Goal: Information Seeking & Learning: Learn about a topic

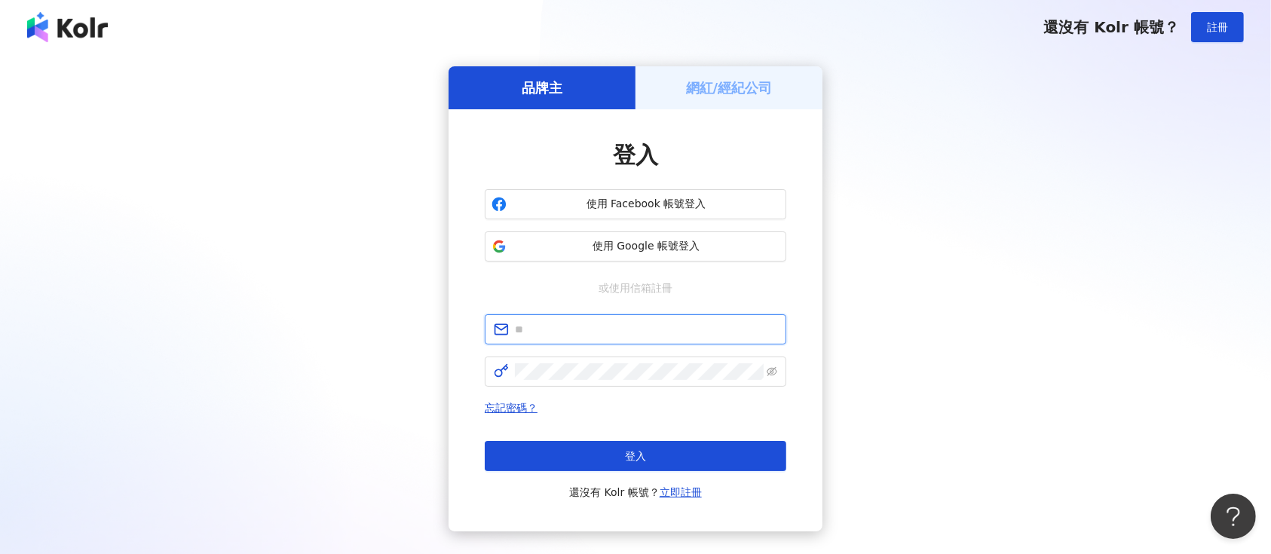
type input "**********"
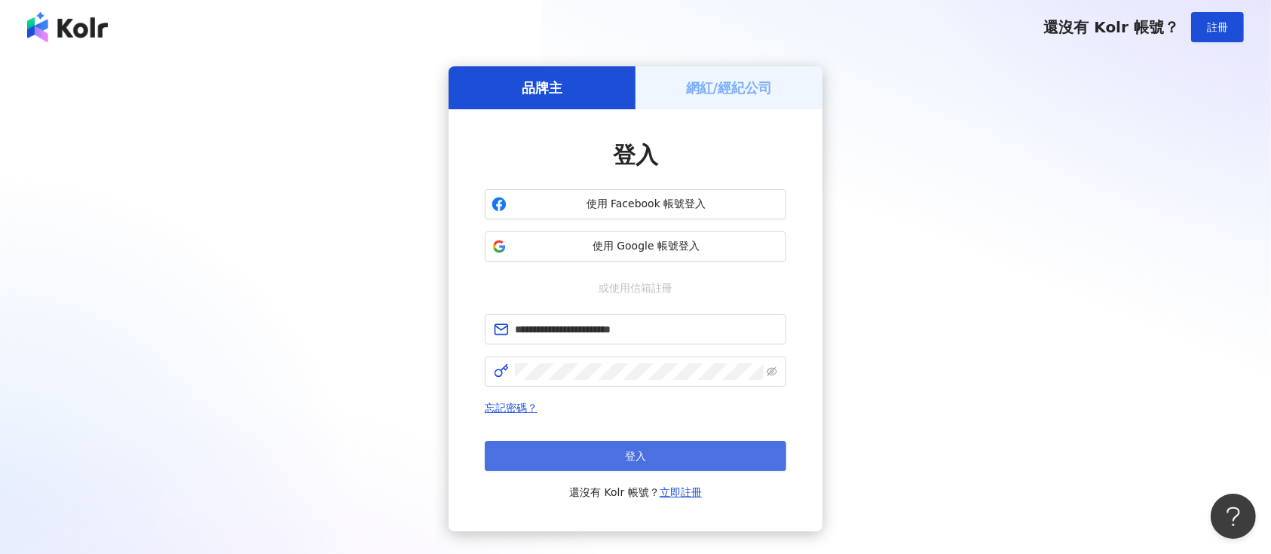
drag, startPoint x: 0, startPoint y: 0, endPoint x: 627, endPoint y: 452, distance: 773.5
click at [627, 452] on span "登入" at bounding box center [635, 456] width 21 height 12
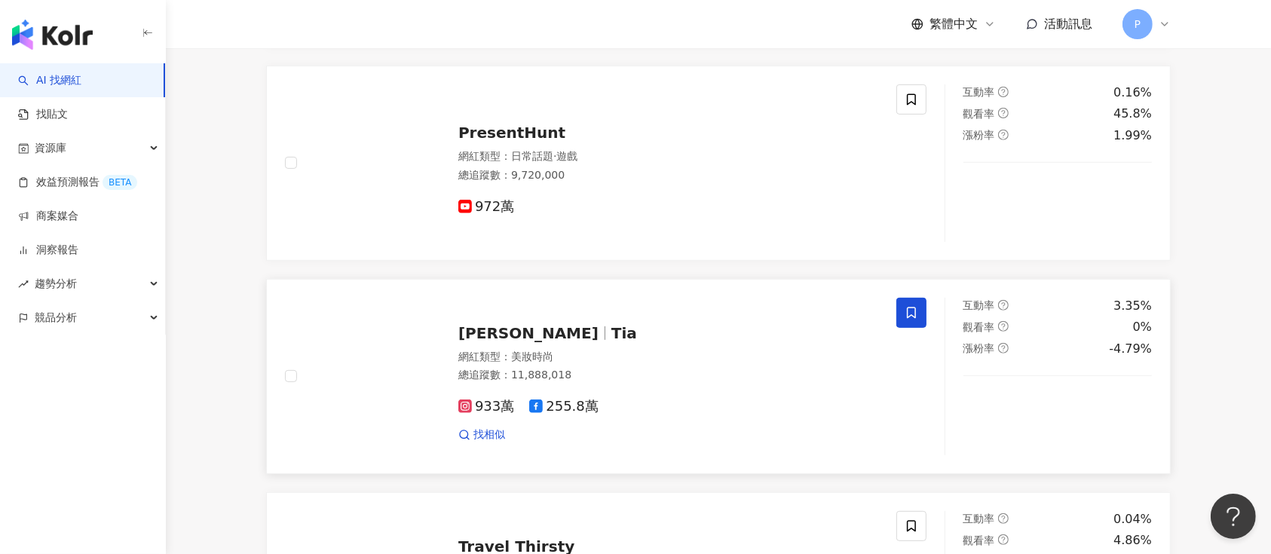
scroll to position [699, 0]
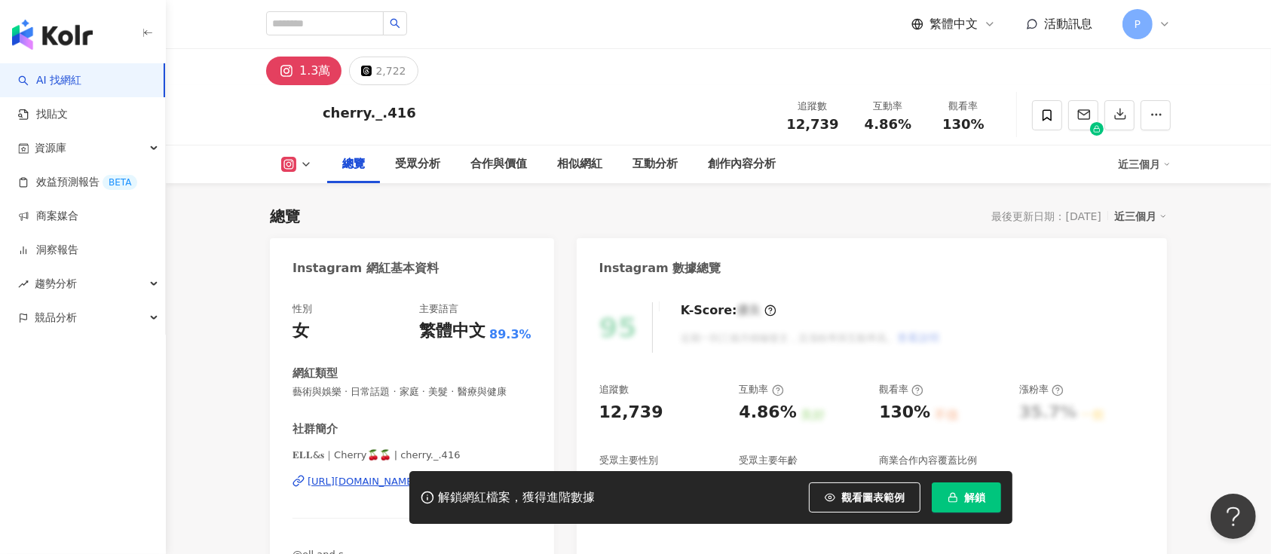
scroll to position [92, 0]
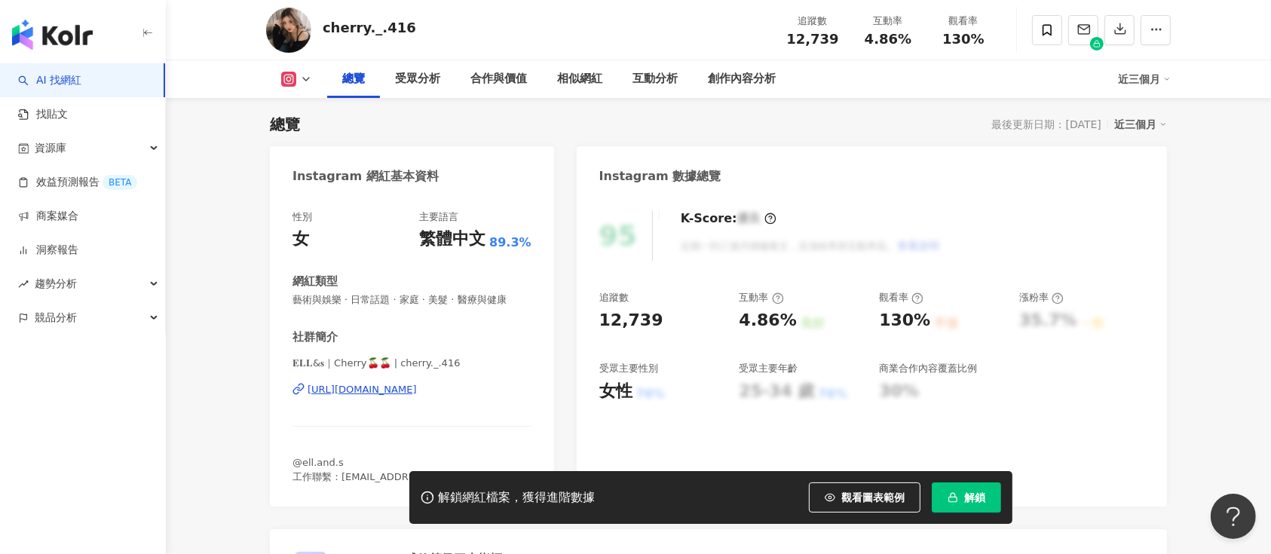
click at [955, 504] on span "button" at bounding box center [953, 498] width 11 height 12
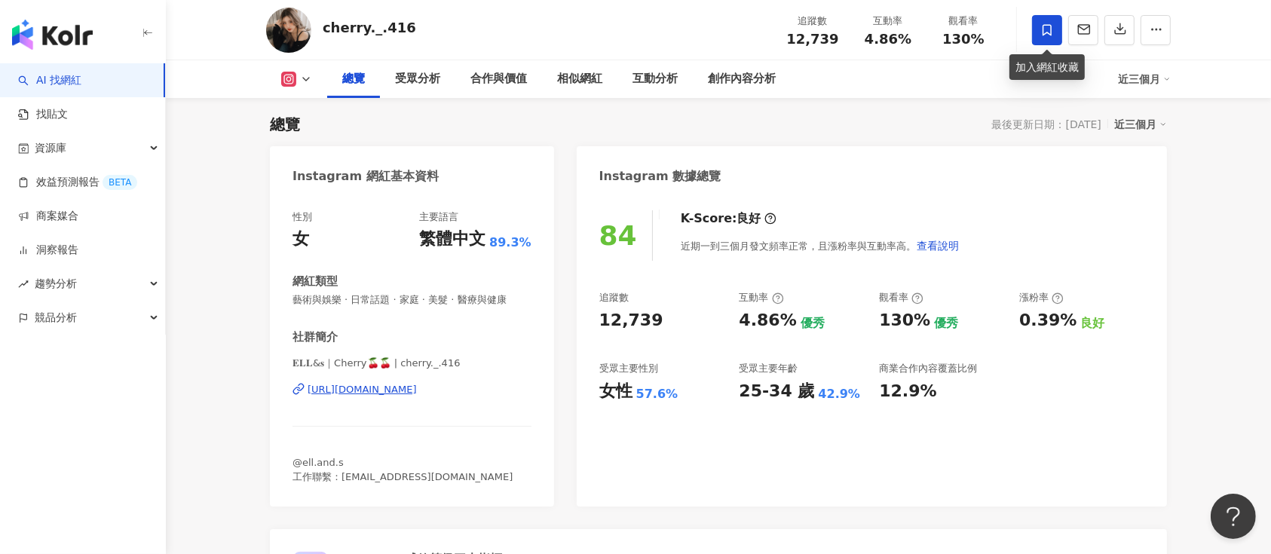
click at [1058, 26] on span at bounding box center [1047, 30] width 30 height 30
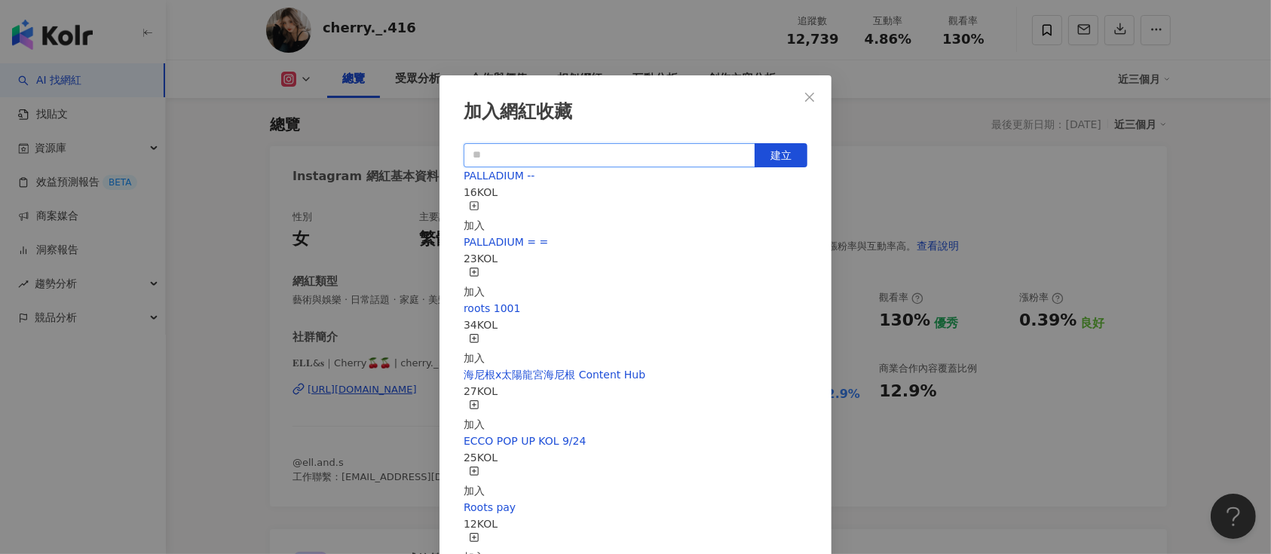
click at [702, 147] on input "text" at bounding box center [610, 155] width 292 height 24
click at [659, 154] on input "text" at bounding box center [610, 155] width 292 height 24
type input "**********"
click at [778, 155] on span "建立" at bounding box center [781, 155] width 21 height 12
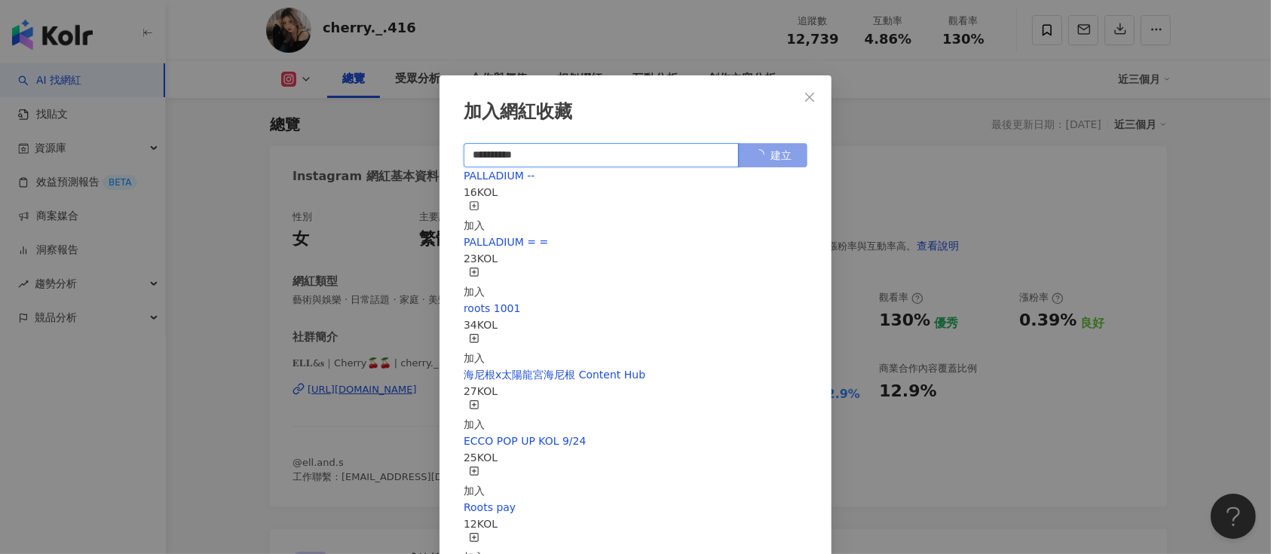
scroll to position [0, 0]
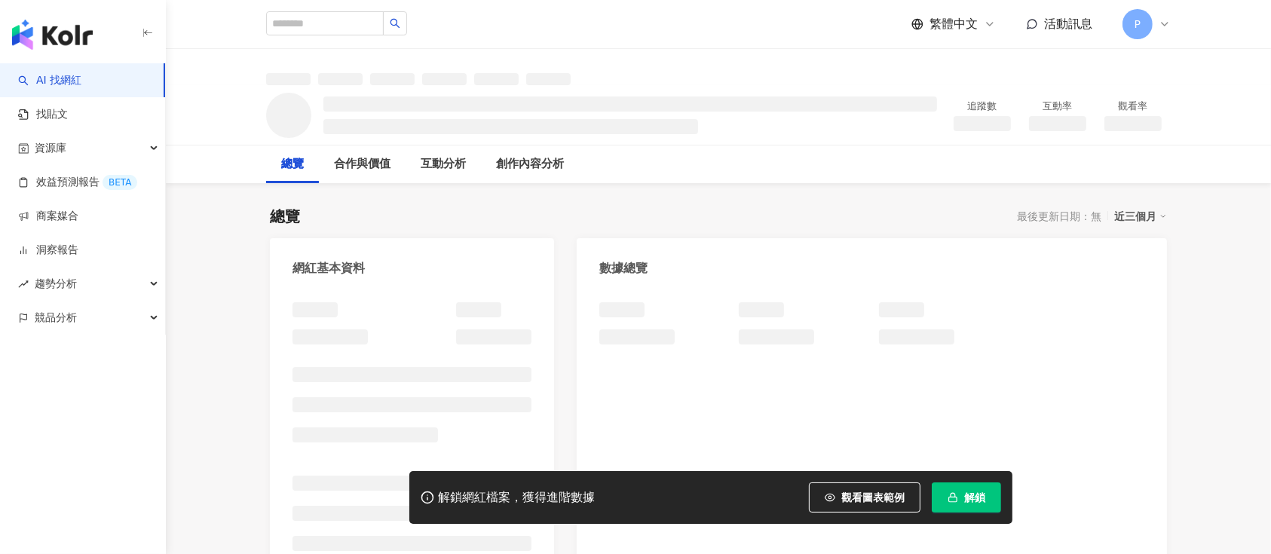
click at [985, 504] on span "解鎖" at bounding box center [974, 498] width 21 height 12
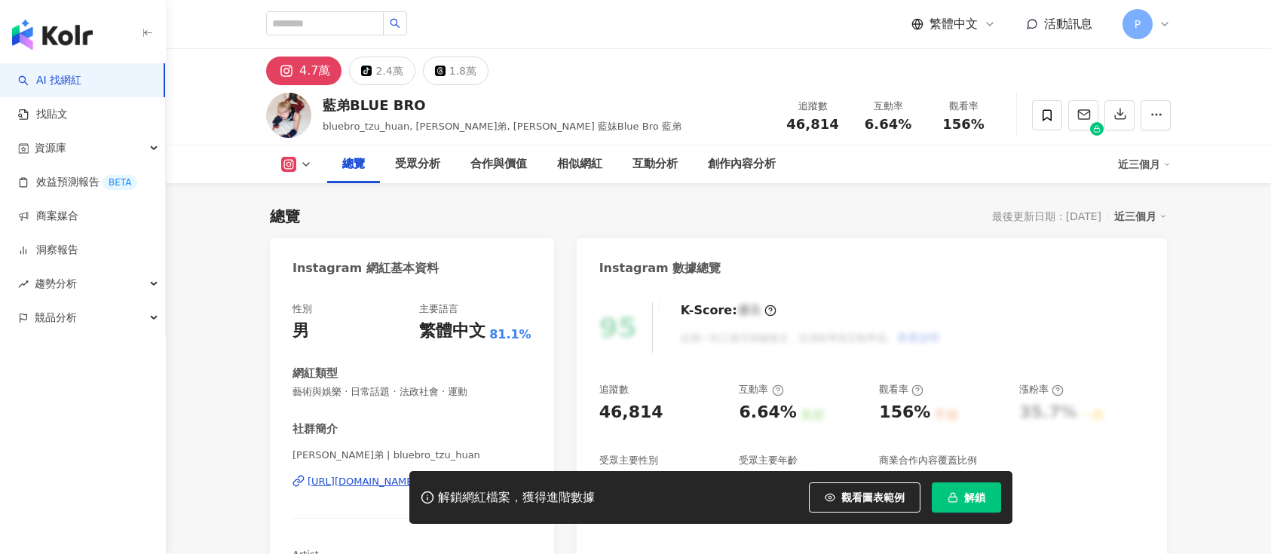
click at [981, 492] on span "解鎖" at bounding box center [974, 498] width 21 height 12
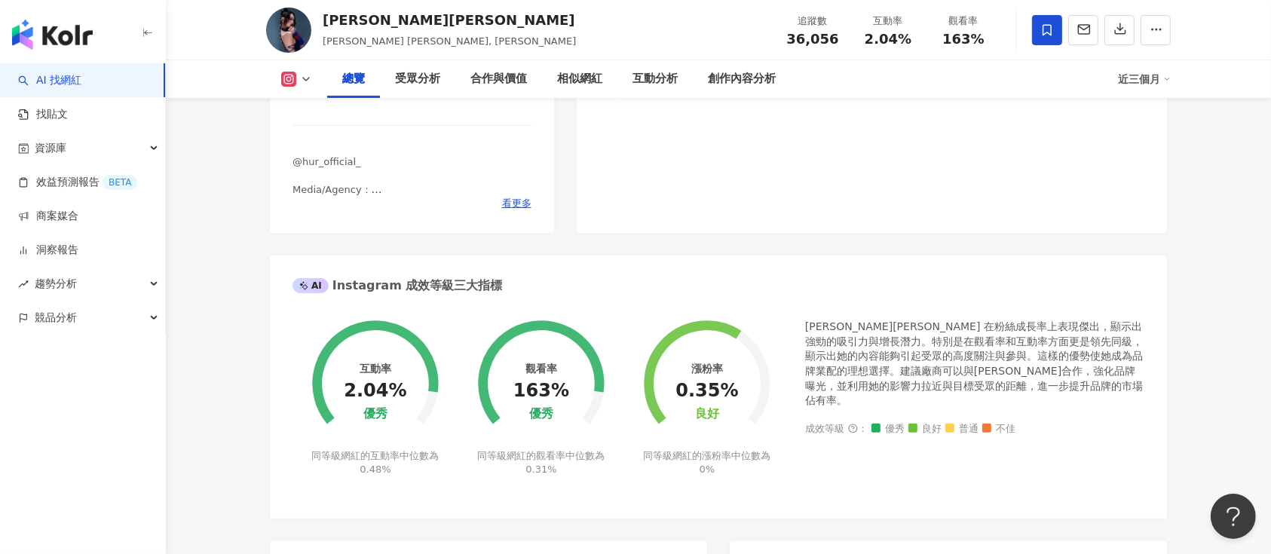
scroll to position [394, 0]
click at [1054, 36] on span at bounding box center [1047, 30] width 30 height 30
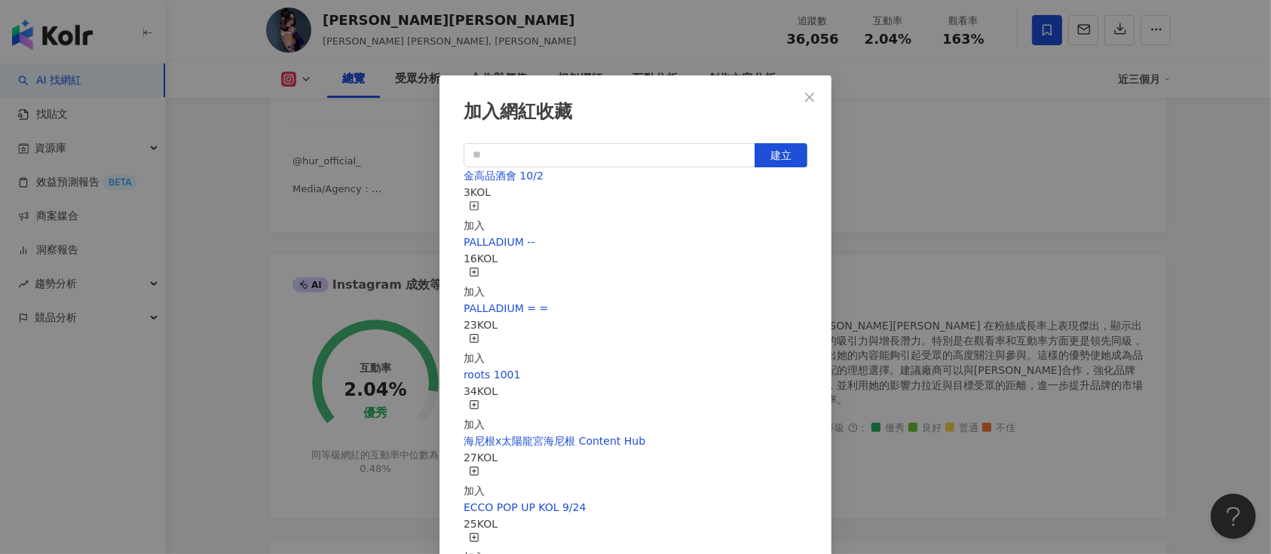
scroll to position [374, 0]
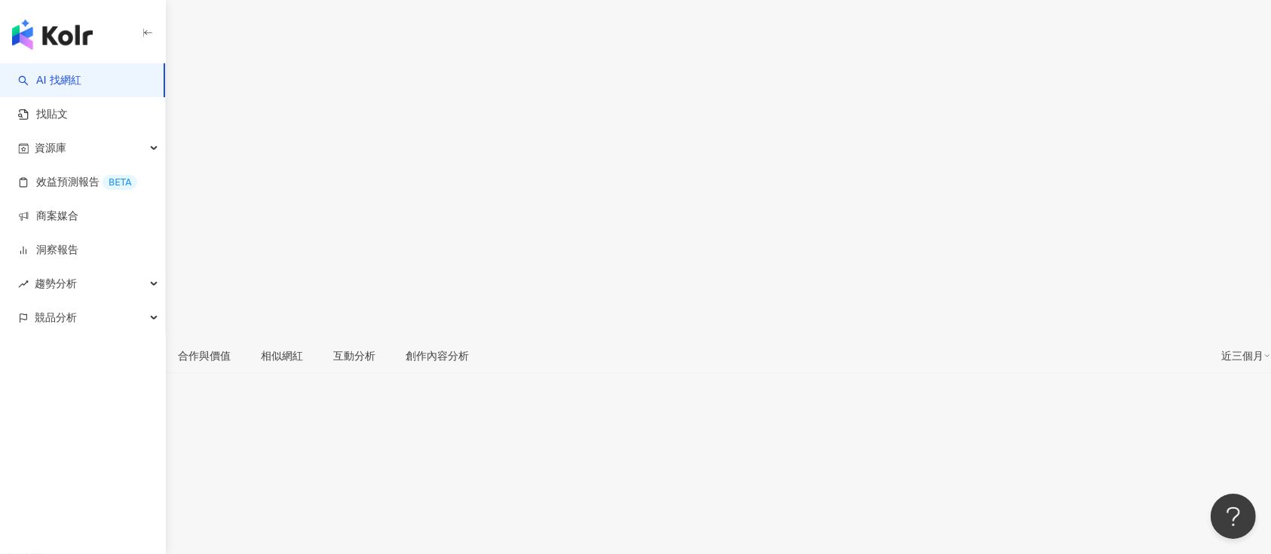
click at [92, 422] on span "解鎖最新數據" at bounding box center [60, 434] width 63 height 24
click at [11, 235] on icon at bounding box center [5, 240] width 11 height 11
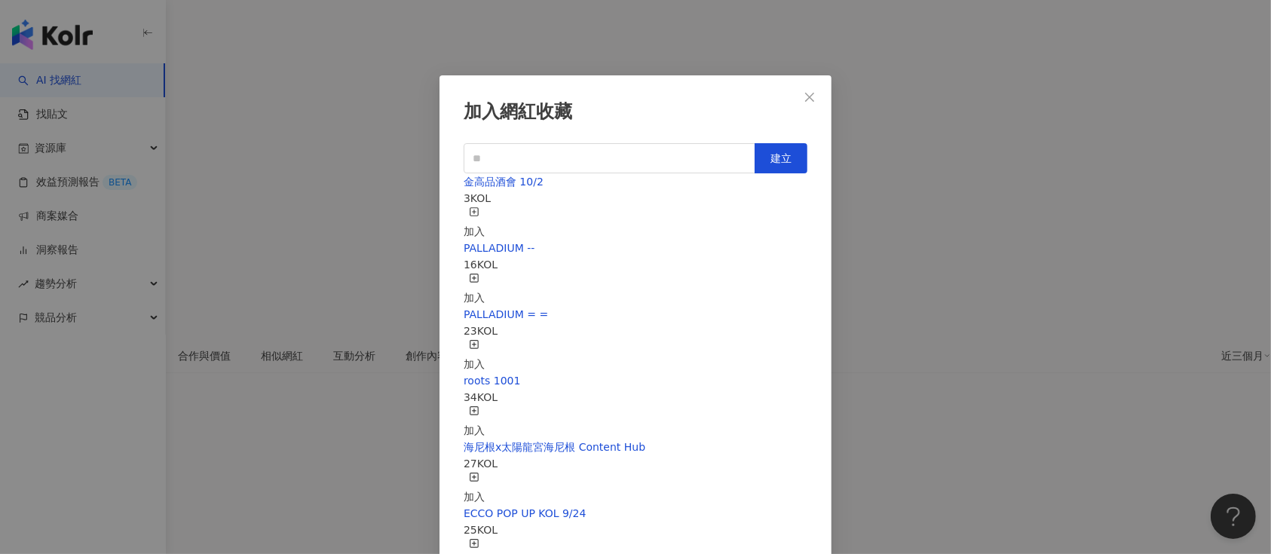
click at [485, 210] on div "加入" at bounding box center [474, 223] width 21 height 33
